Goal: Task Accomplishment & Management: Manage account settings

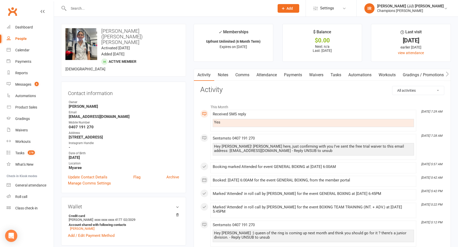
click at [168, 8] on input "text" at bounding box center [169, 8] width 204 height 7
paste input "Urpinder Grewal"
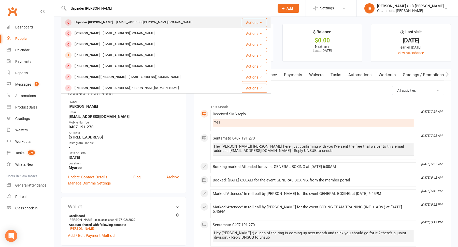
type input "Urpinder Grewal"
click at [118, 24] on div "urpinder.grewal@gmail.com" at bounding box center [154, 22] width 79 height 7
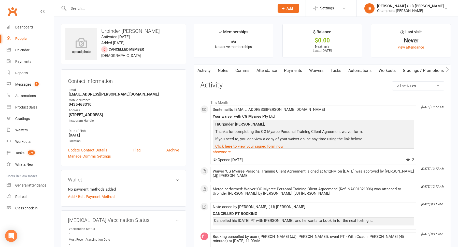
click at [171, 87] on div "Contact information Owner Email urpinder.grewal@gmail.com Mobile Number 0435468…" at bounding box center [123, 117] width 125 height 97
click at [77, 104] on strong "0435468310" at bounding box center [124, 104] width 110 height 5
click at [78, 104] on strong "0435468310" at bounding box center [124, 104] width 110 height 5
copy strong "0435468310"
click at [120, 8] on input "text" at bounding box center [169, 8] width 204 height 7
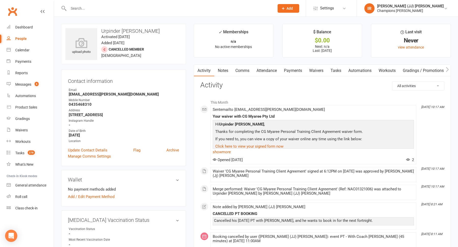
paste input "Rennie Green"
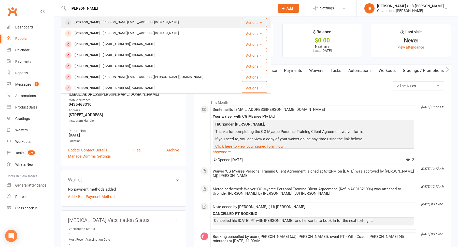
type input "Rennie Green"
click at [114, 22] on div "rennie@thecarshedwa.com.au" at bounding box center [140, 22] width 79 height 7
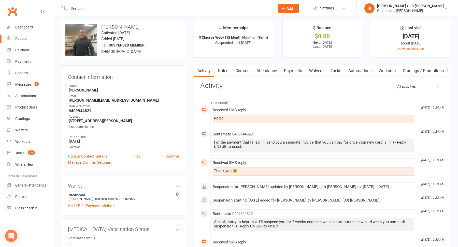
scroll to position [4, 0]
click at [107, 11] on input "text" at bounding box center [169, 8] width 204 height 7
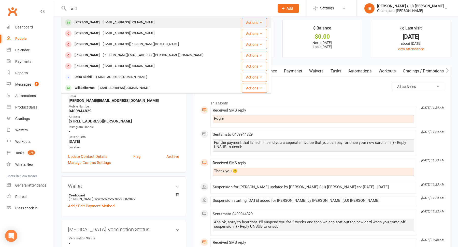
type input "whil"
click at [102, 20] on div "whilhart@outlook.com" at bounding box center [128, 22] width 55 height 7
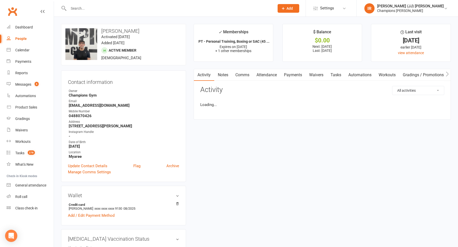
click at [111, 29] on h3 "Whil Hart" at bounding box center [123, 31] width 116 height 6
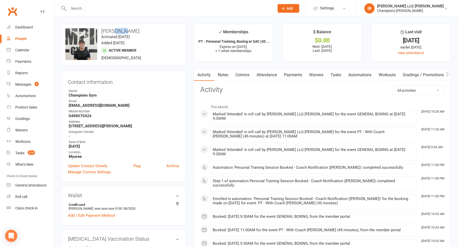
click at [111, 29] on h3 "Whil Hart" at bounding box center [123, 31] width 116 height 6
copy h3 "Whil Hart"
click at [215, 4] on div at bounding box center [166, 8] width 210 height 17
click at [156, 5] on input "text" at bounding box center [169, 8] width 204 height 7
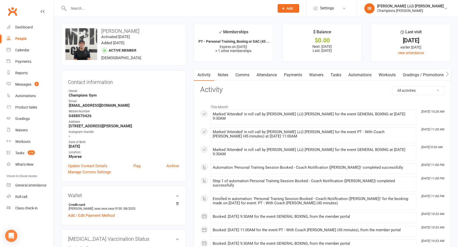
click at [148, 13] on div at bounding box center [166, 8] width 210 height 17
click at [146, 11] on input "text" at bounding box center [169, 8] width 204 height 7
paste input "Brendan Watters"
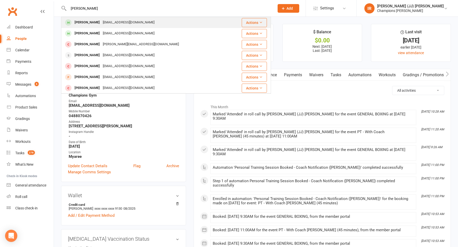
type input "Brendan Watters"
click at [144, 24] on div "Brendan Watters boxygeee@gmail.com" at bounding box center [149, 22] width 174 height 10
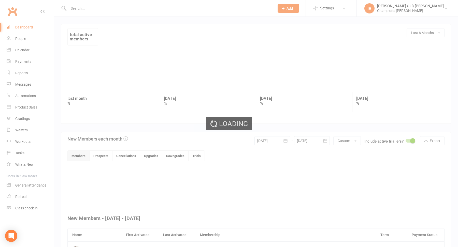
click at [26, 51] on div "Loading" at bounding box center [229, 123] width 458 height 247
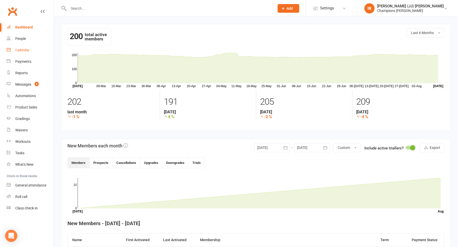
click at [26, 51] on div "Calendar" at bounding box center [22, 50] width 14 height 4
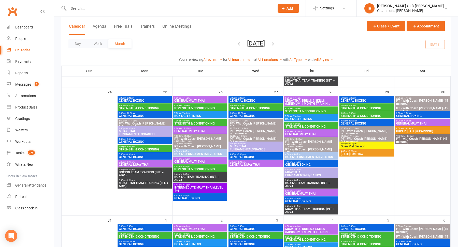
scroll to position [526, 0]
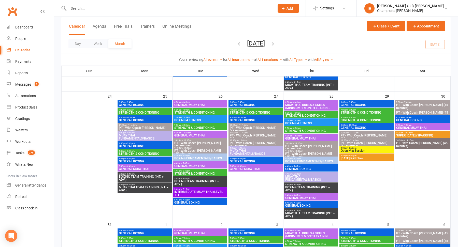
click at [188, 201] on span "GENERAL BOXING" at bounding box center [200, 202] width 52 height 3
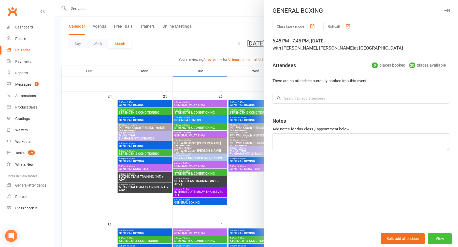
click at [441, 240] on button "View" at bounding box center [439, 238] width 24 height 11
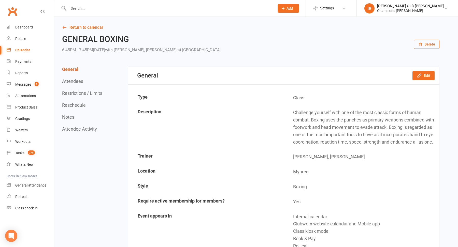
click at [424, 41] on button "Delete" at bounding box center [426, 44] width 25 height 9
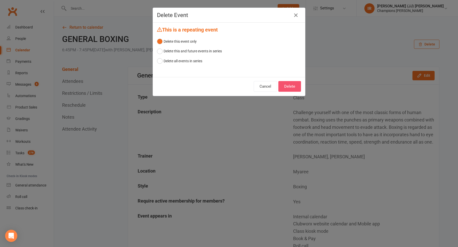
click at [291, 87] on button "Delete" at bounding box center [289, 86] width 23 height 11
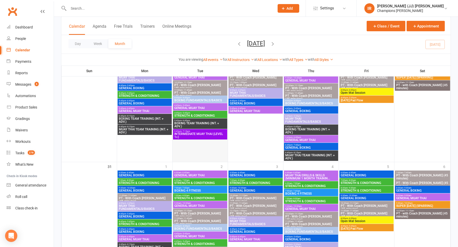
scroll to position [641, 0]
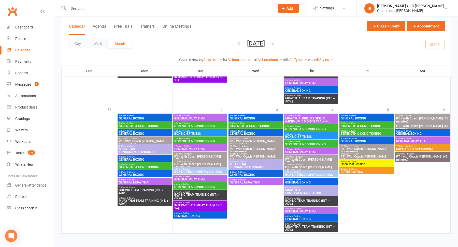
click at [116, 10] on input "text" at bounding box center [169, 8] width 204 height 7
paste input "Jonathan Edwards"
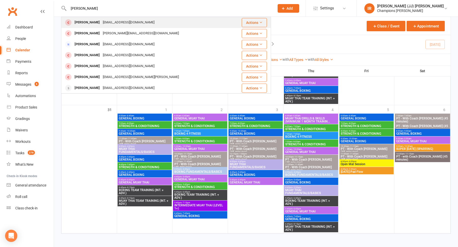
type input "Jonathan Edwards"
click at [108, 23] on div "jjse546@gmail.com" at bounding box center [128, 22] width 55 height 7
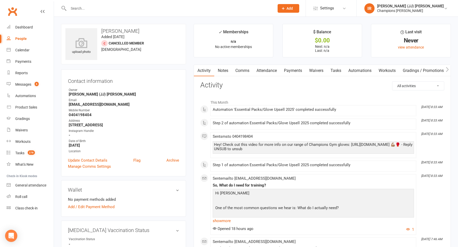
click at [223, 67] on link "Notes" at bounding box center [223, 71] width 18 height 12
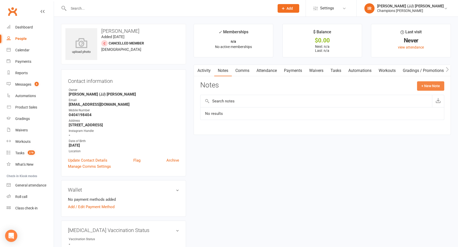
click at [432, 85] on button "+ New Note" at bounding box center [430, 85] width 27 height 9
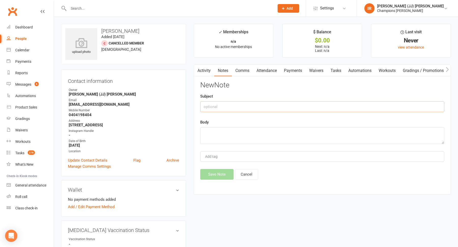
click at [255, 110] on input "text" at bounding box center [322, 106] width 244 height 11
type input "CALL - NO ANSWER"
click at [228, 128] on textarea at bounding box center [322, 135] width 244 height 17
type textarea "calledf left vm"
click at [208, 171] on button "Save Note" at bounding box center [216, 174] width 33 height 11
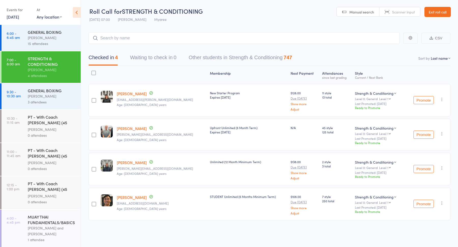
click at [37, 102] on div "3 attendees" at bounding box center [52, 102] width 49 height 6
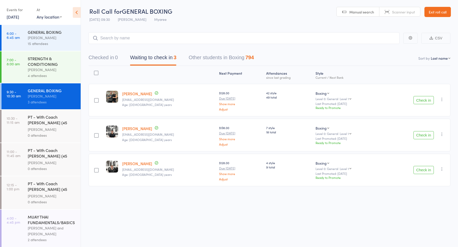
click at [418, 101] on button "Check in" at bounding box center [423, 100] width 20 height 8
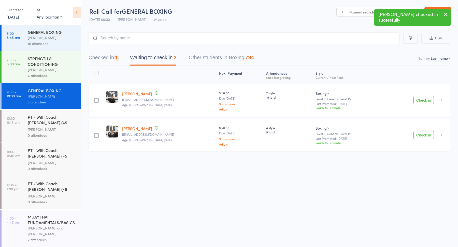
click at [418, 101] on button "Check in" at bounding box center [423, 100] width 20 height 8
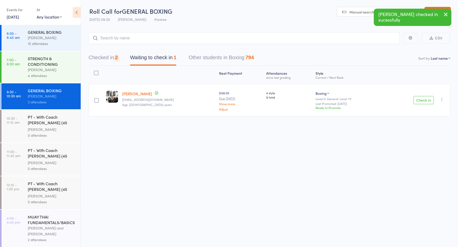
click at [418, 101] on button "Check in" at bounding box center [423, 100] width 20 height 8
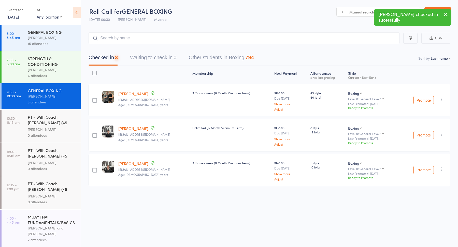
click at [45, 75] on div "4 attendees" at bounding box center [52, 76] width 49 height 6
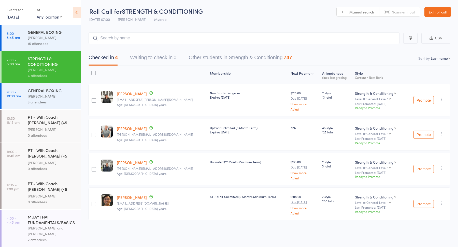
click at [159, 40] on input "search" at bounding box center [243, 38] width 311 height 12
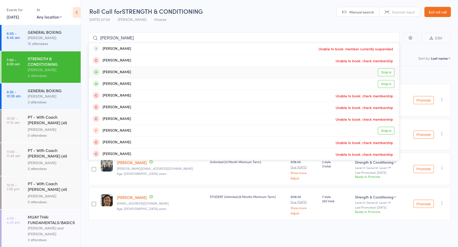
type input "robert"
click at [386, 73] on link "Drop in" at bounding box center [386, 72] width 17 height 8
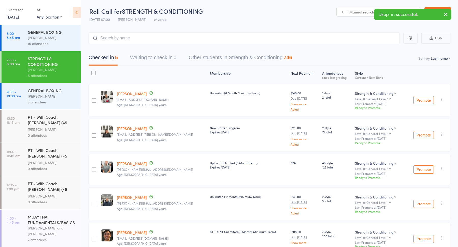
click at [131, 94] on link "Robert Davidson" at bounding box center [132, 93] width 30 height 5
click at [57, 98] on div "[PERSON_NAME]" at bounding box center [52, 96] width 49 height 6
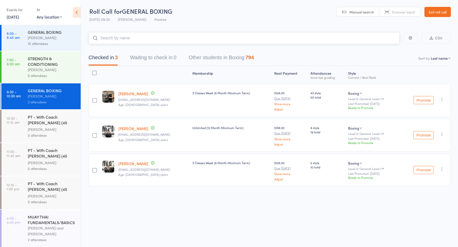
scroll to position [0, 0]
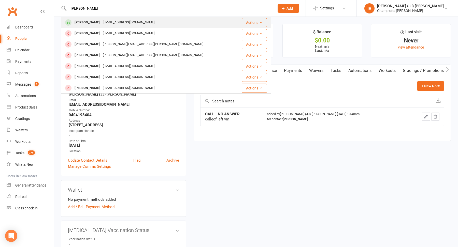
type input "[PERSON_NAME]"
click at [131, 23] on div "[EMAIL_ADDRESS][DOMAIN_NAME]" at bounding box center [128, 22] width 55 height 7
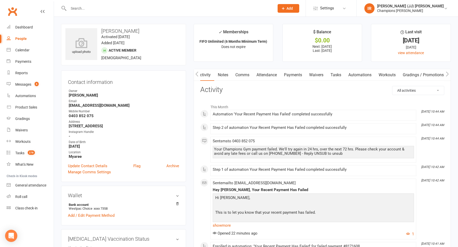
click at [276, 76] on link "Attendance" at bounding box center [266, 75] width 27 height 12
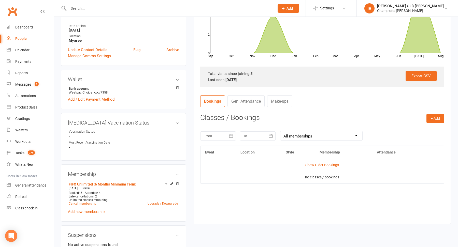
scroll to position [116, 0]
click at [221, 137] on div at bounding box center [218, 135] width 36 height 9
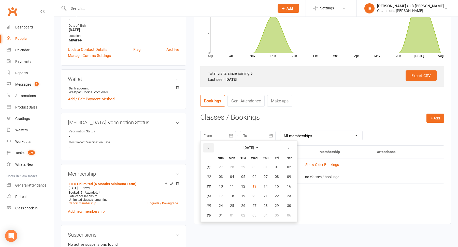
click at [207, 146] on icon "button" at bounding box center [208, 148] width 4 height 4
click at [233, 169] on button "30" at bounding box center [232, 167] width 11 height 9
type input "[DATE]"
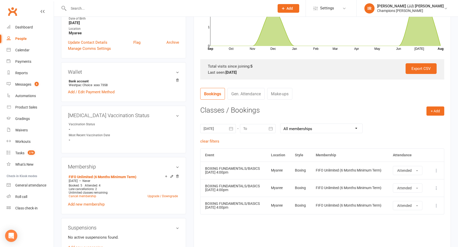
scroll to position [125, 0]
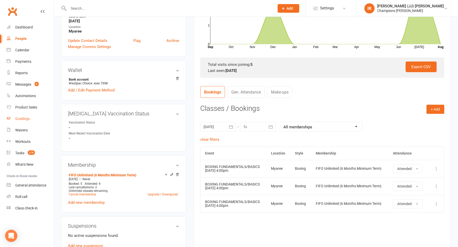
click at [28, 120] on div "Gradings" at bounding box center [22, 119] width 14 height 4
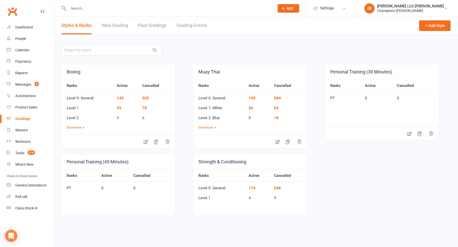
click at [186, 25] on link "Grading Events" at bounding box center [191, 26] width 31 height 18
